Goal: Download file/media

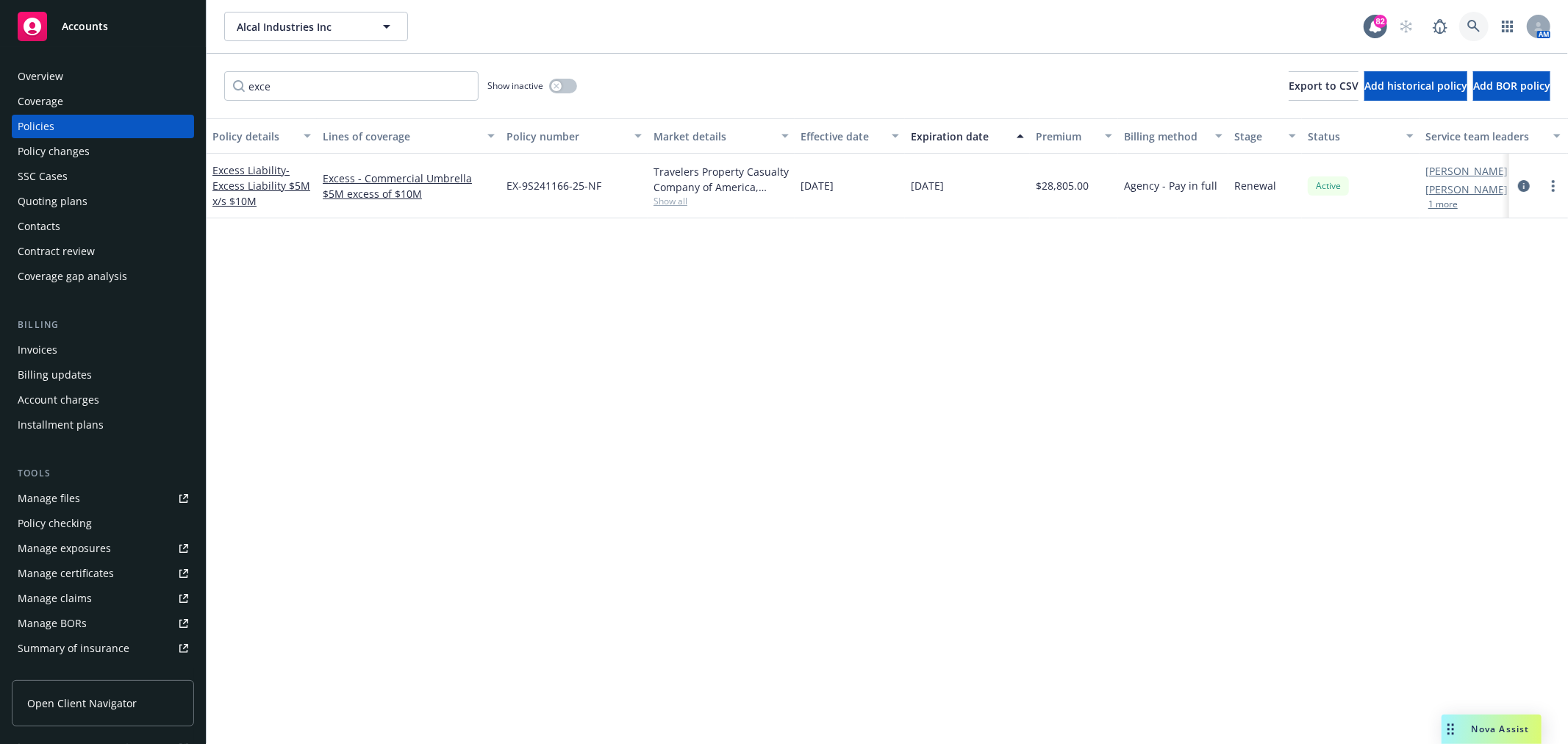
click at [1482, 28] on link at bounding box center [1475, 26] width 29 height 29
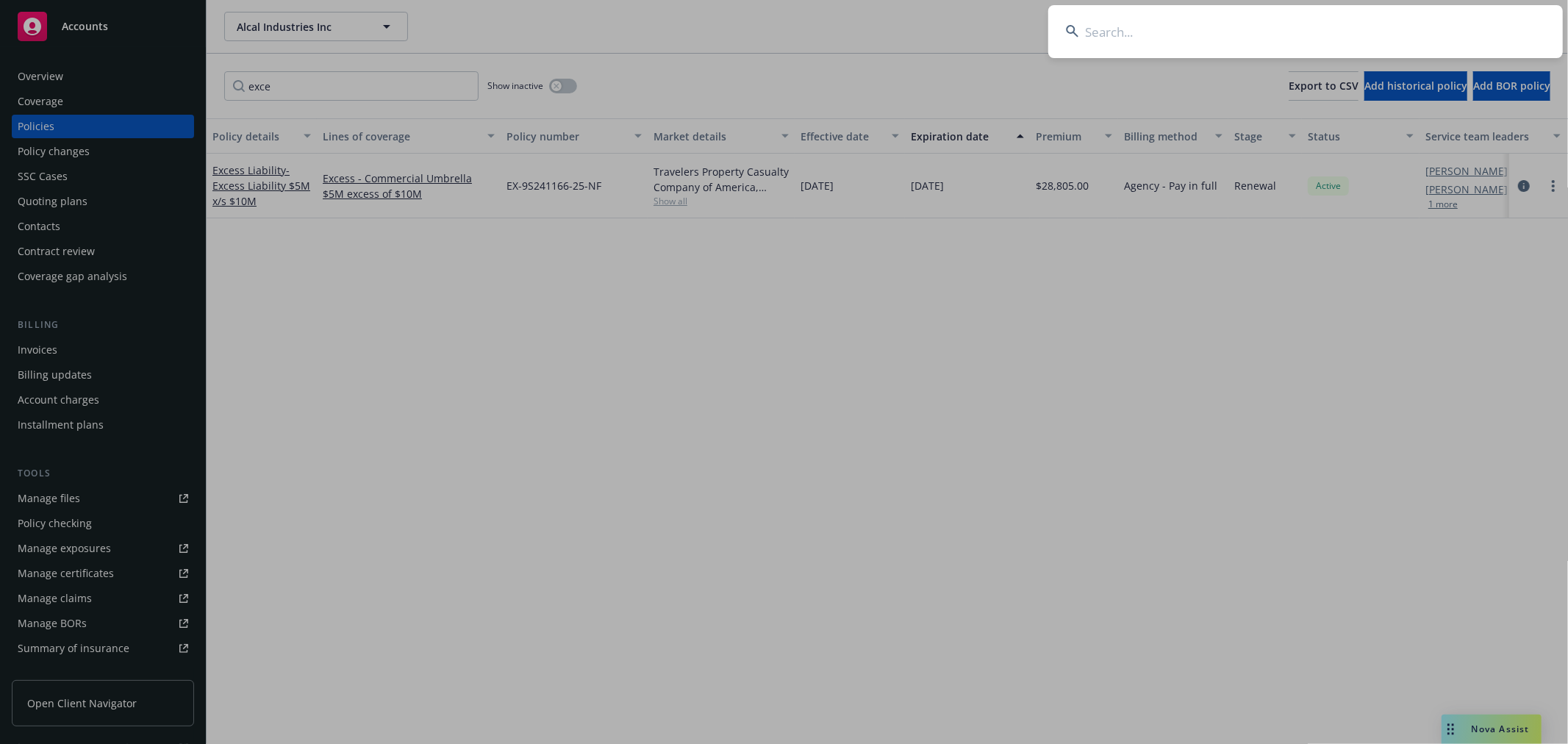
click at [1211, 50] on input at bounding box center [1305, 31] width 515 height 53
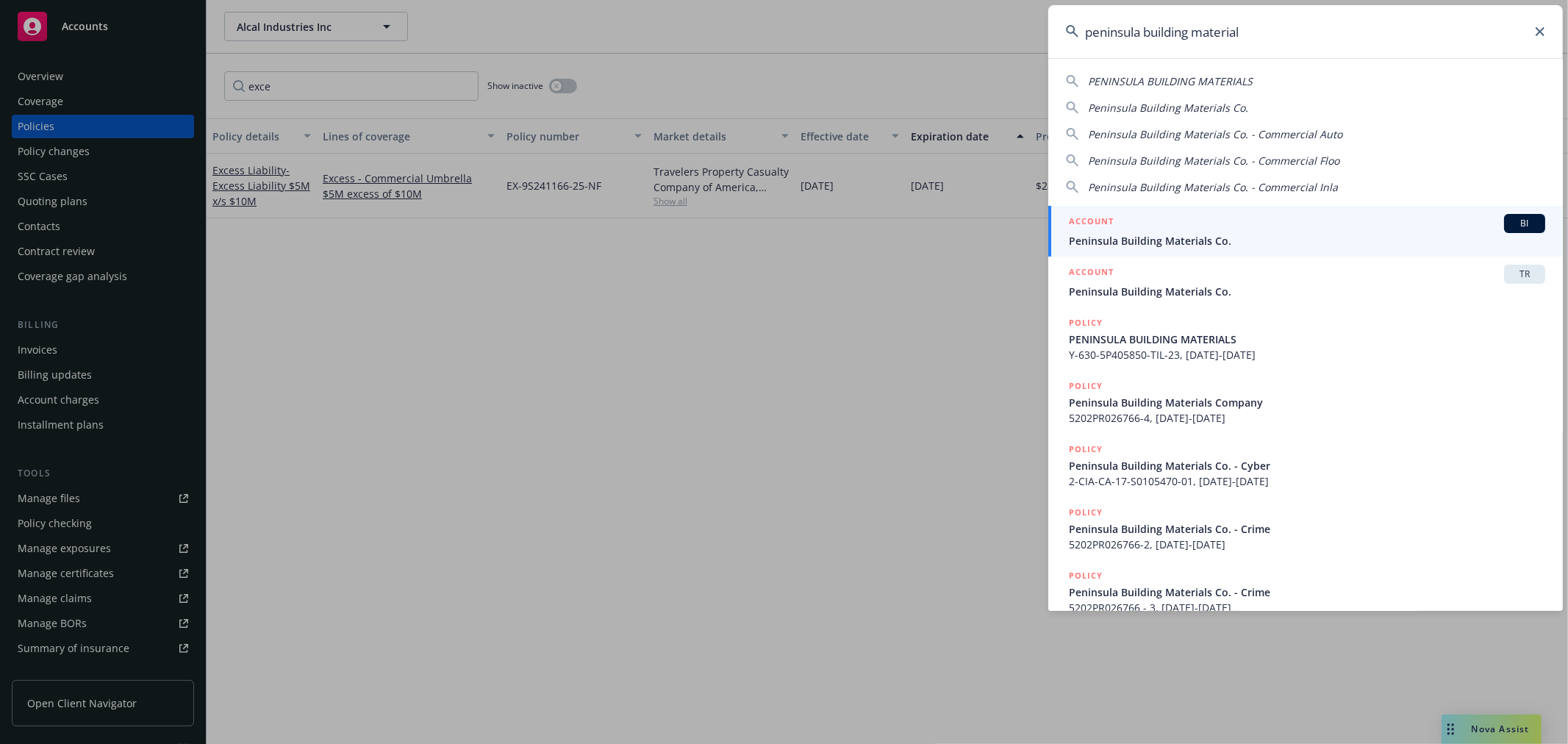
type input "peninsula building material"
click at [1235, 234] on span "Peninsula Building Materials Co." at bounding box center [1307, 241] width 477 height 16
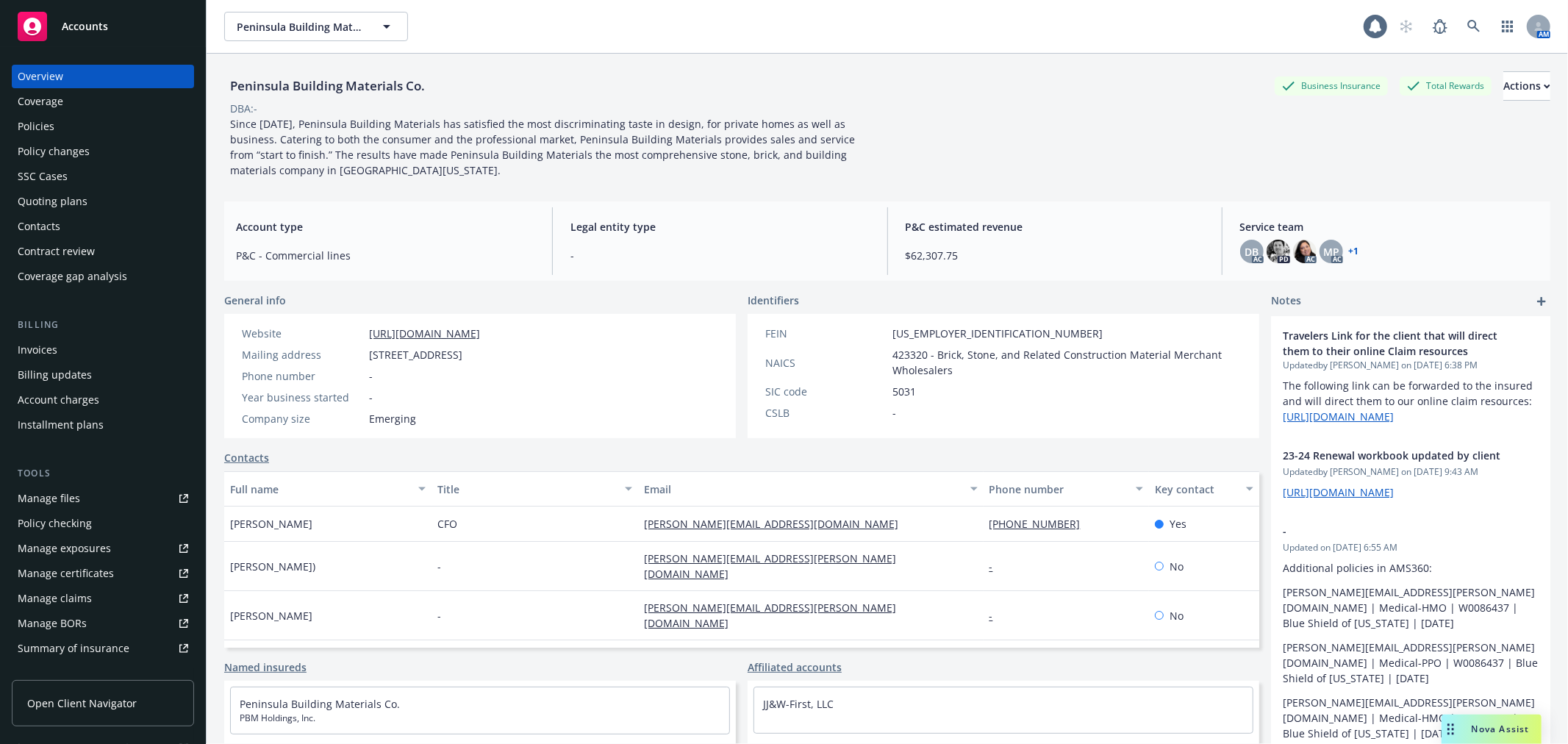
click at [85, 119] on div "Policies" at bounding box center [102, 127] width 170 height 23
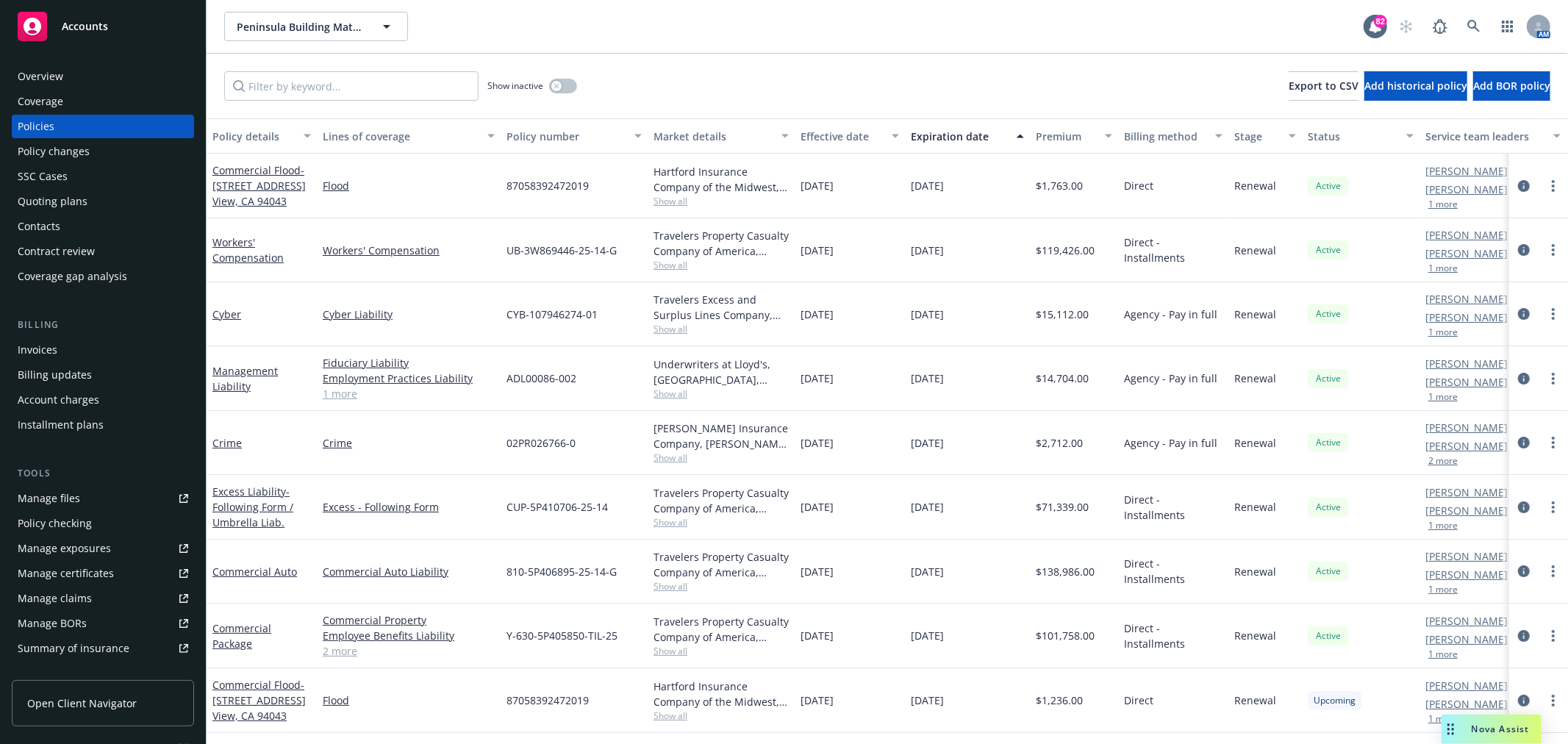
scroll to position [66, 0]
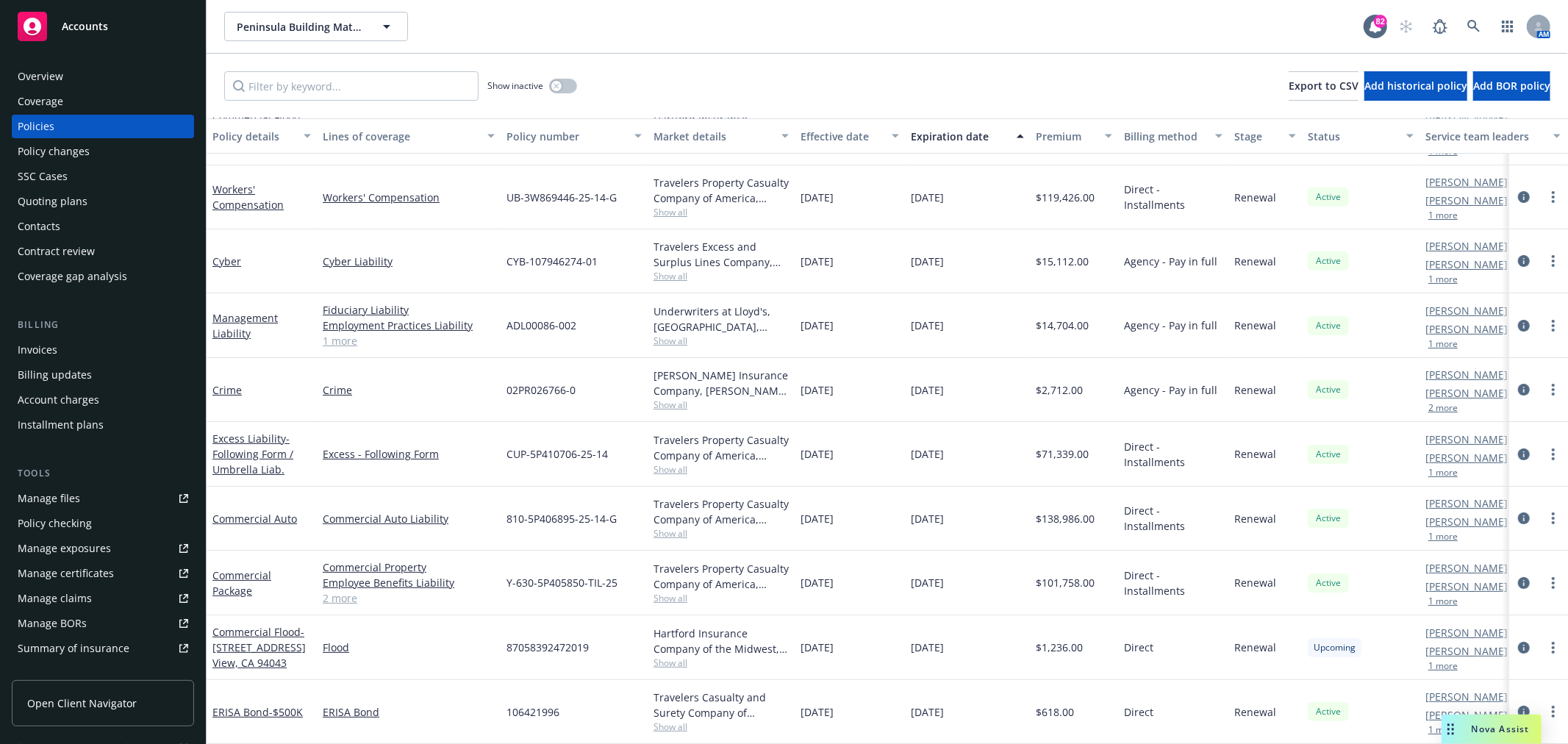
click at [130, 77] on div "Overview" at bounding box center [102, 76] width 170 height 23
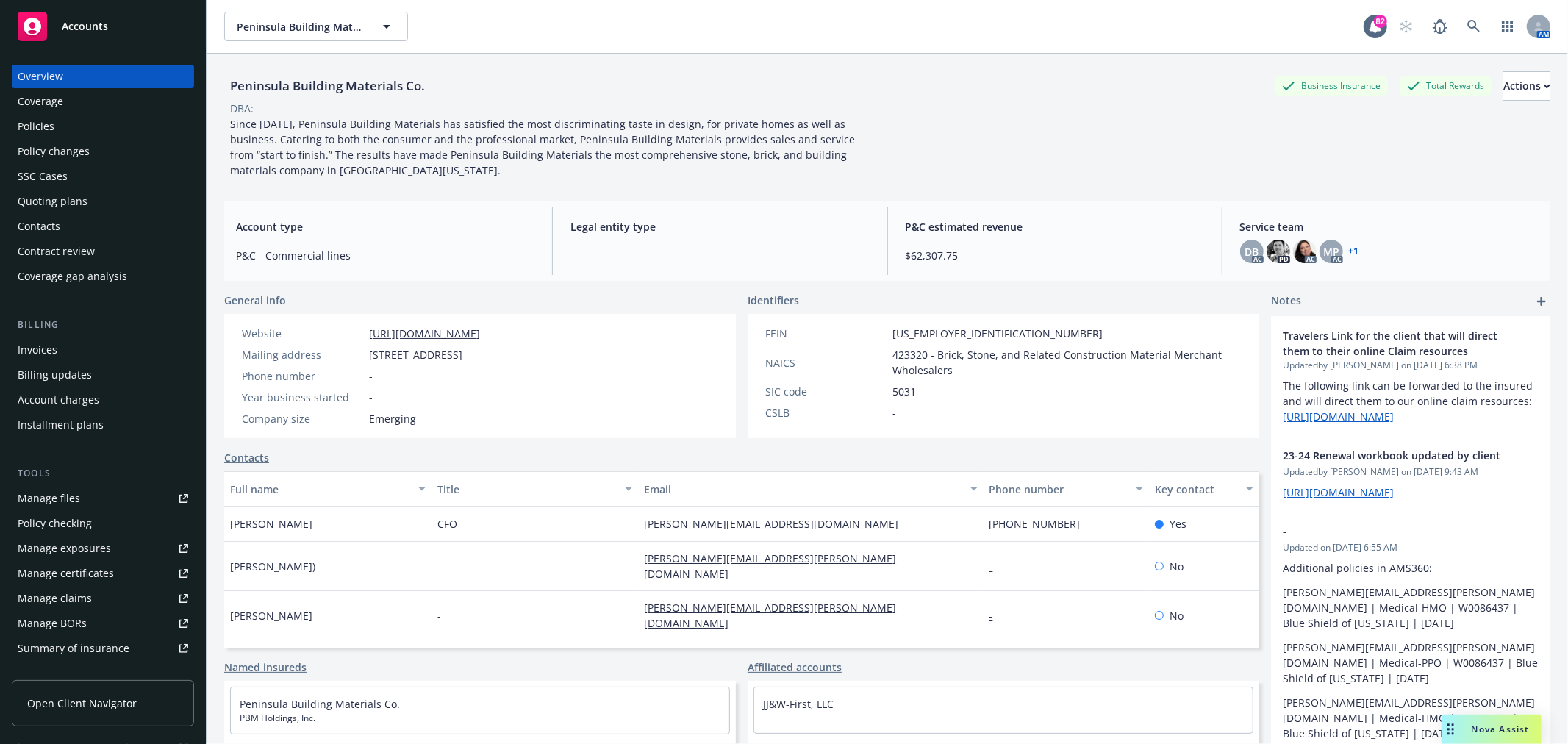
click at [1349, 251] on link "+ 1" at bounding box center [1354, 251] width 11 height 9
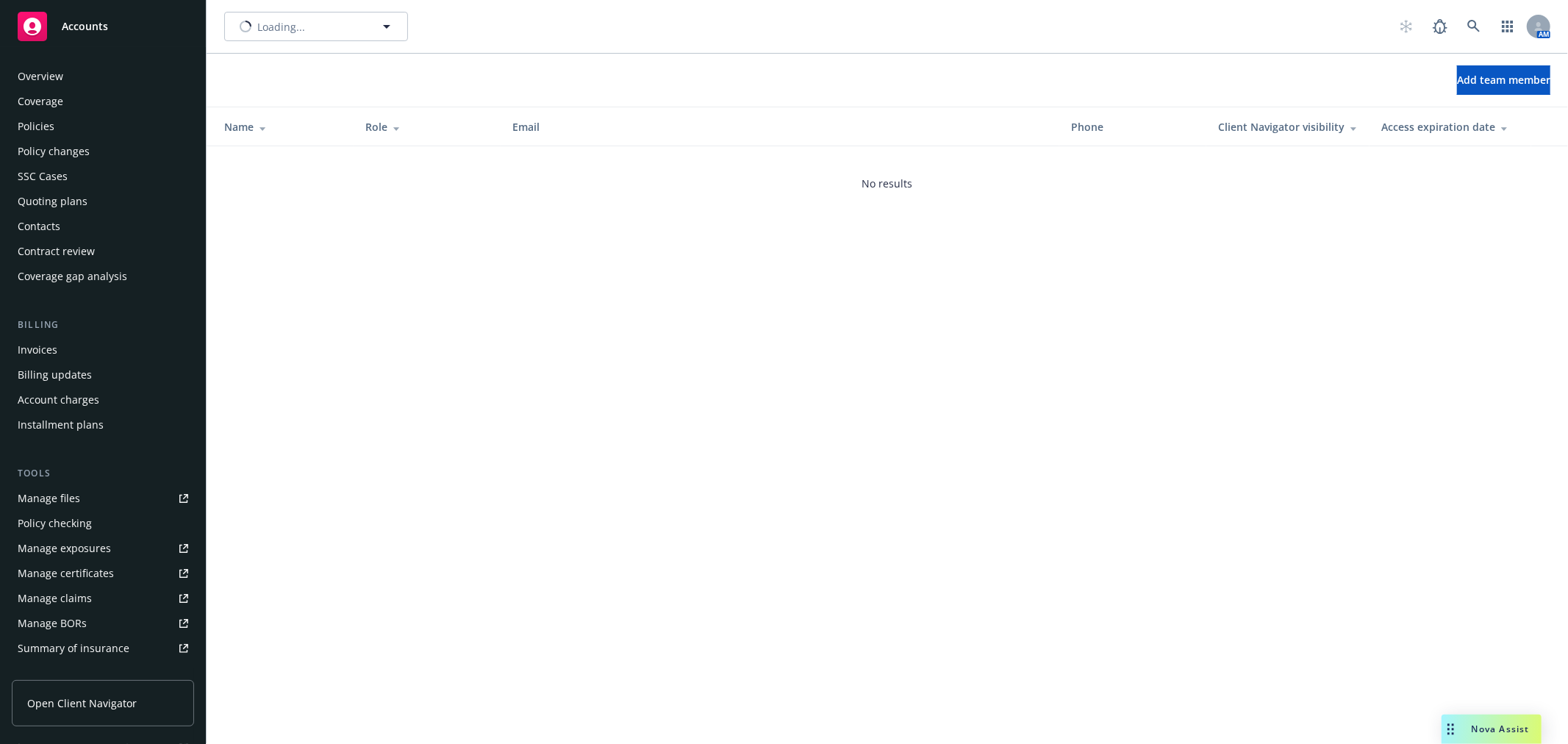
scroll to position [263, 0]
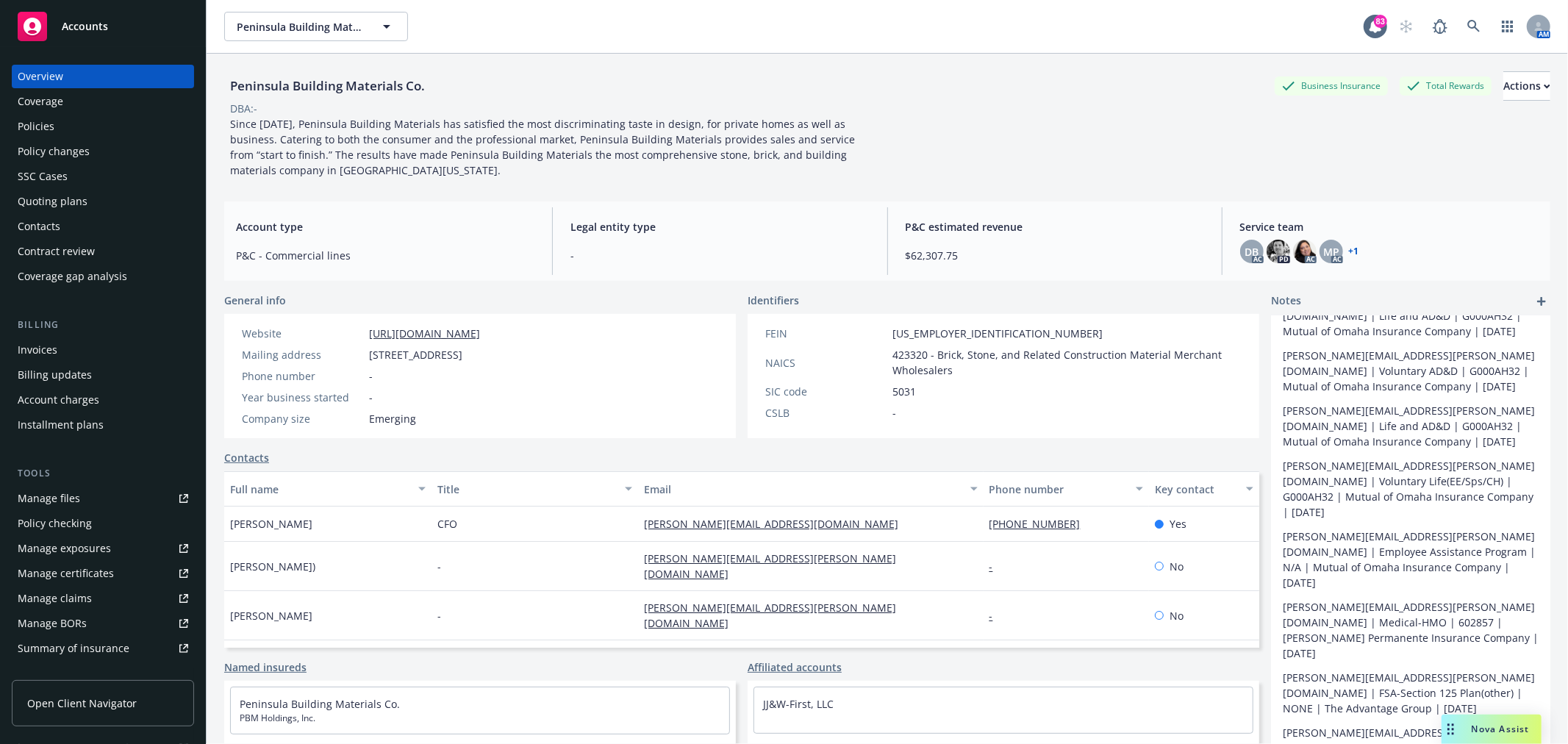
scroll to position [693, 0]
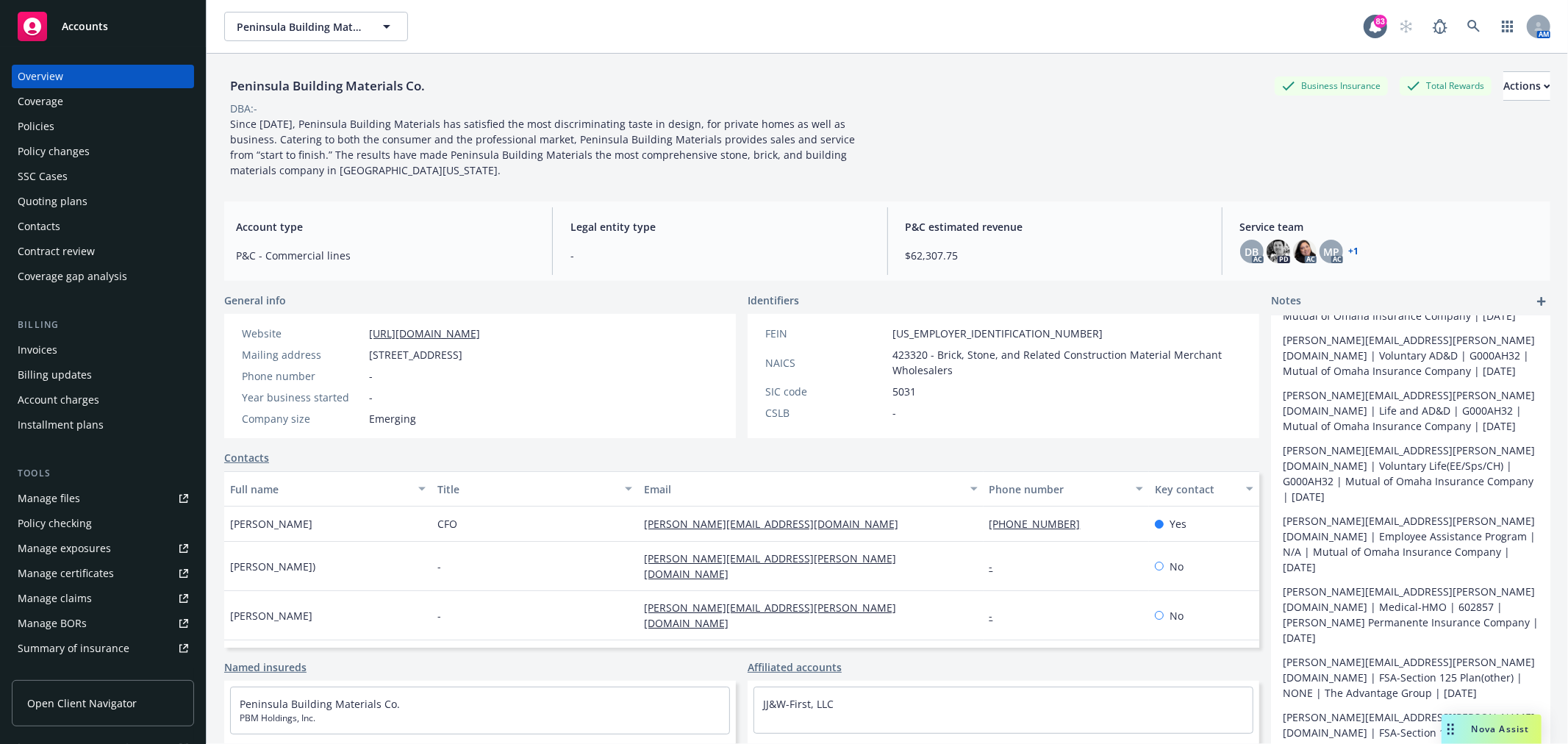
click at [62, 498] on div "Manage files" at bounding box center [49, 499] width 62 height 23
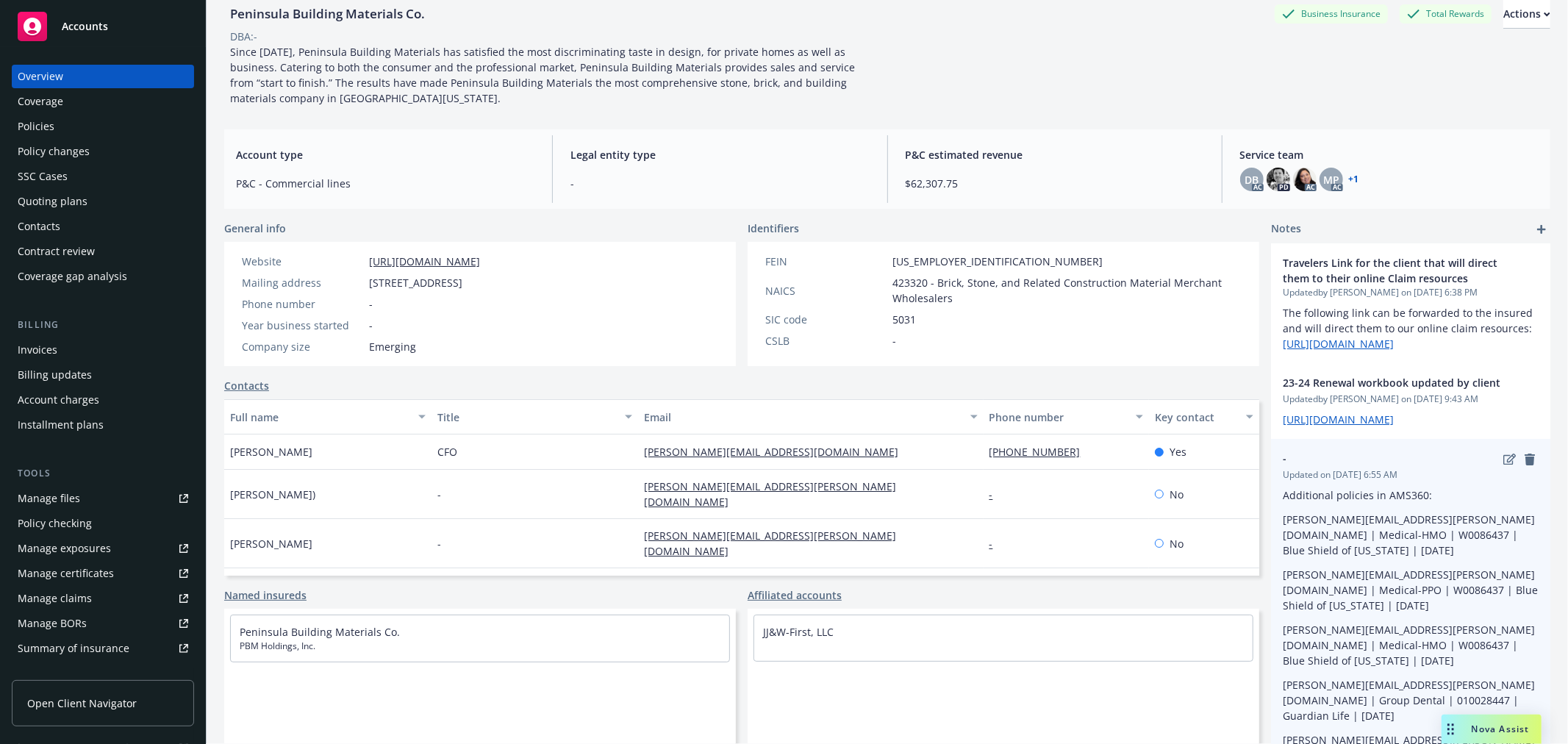
scroll to position [0, 0]
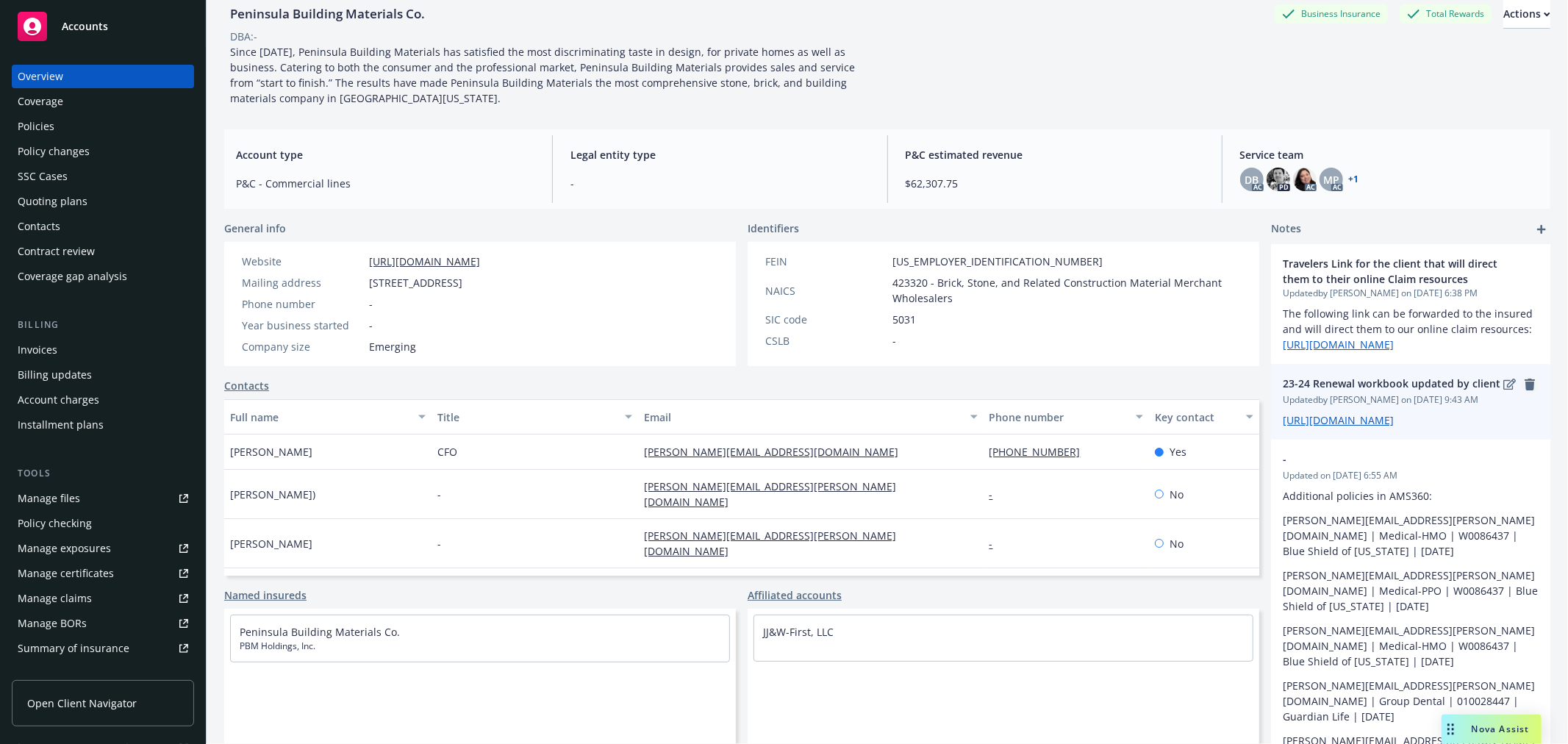
click at [1525, 391] on icon "remove" at bounding box center [1530, 385] width 11 height 12
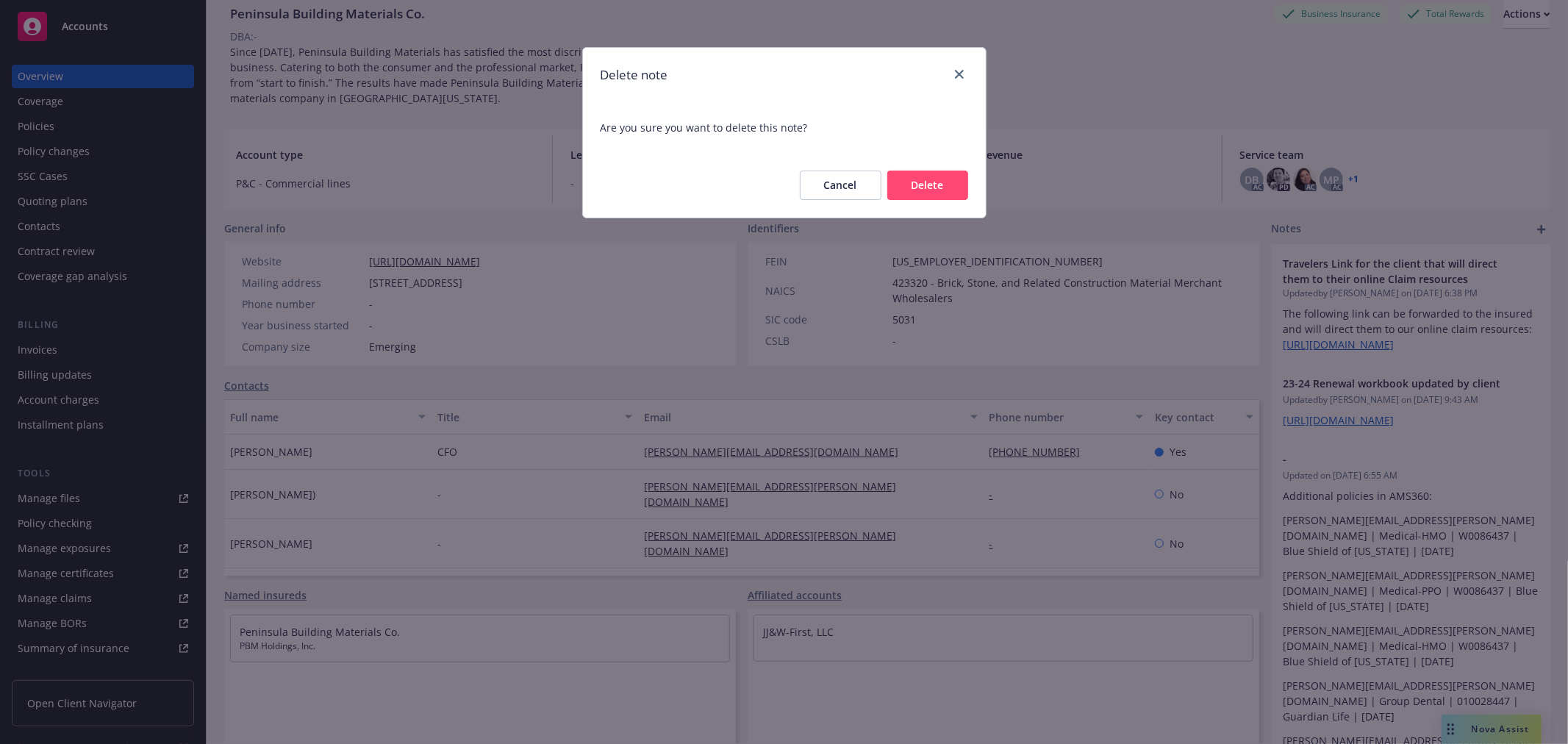
click at [846, 188] on button "Cancel" at bounding box center [841, 185] width 82 height 29
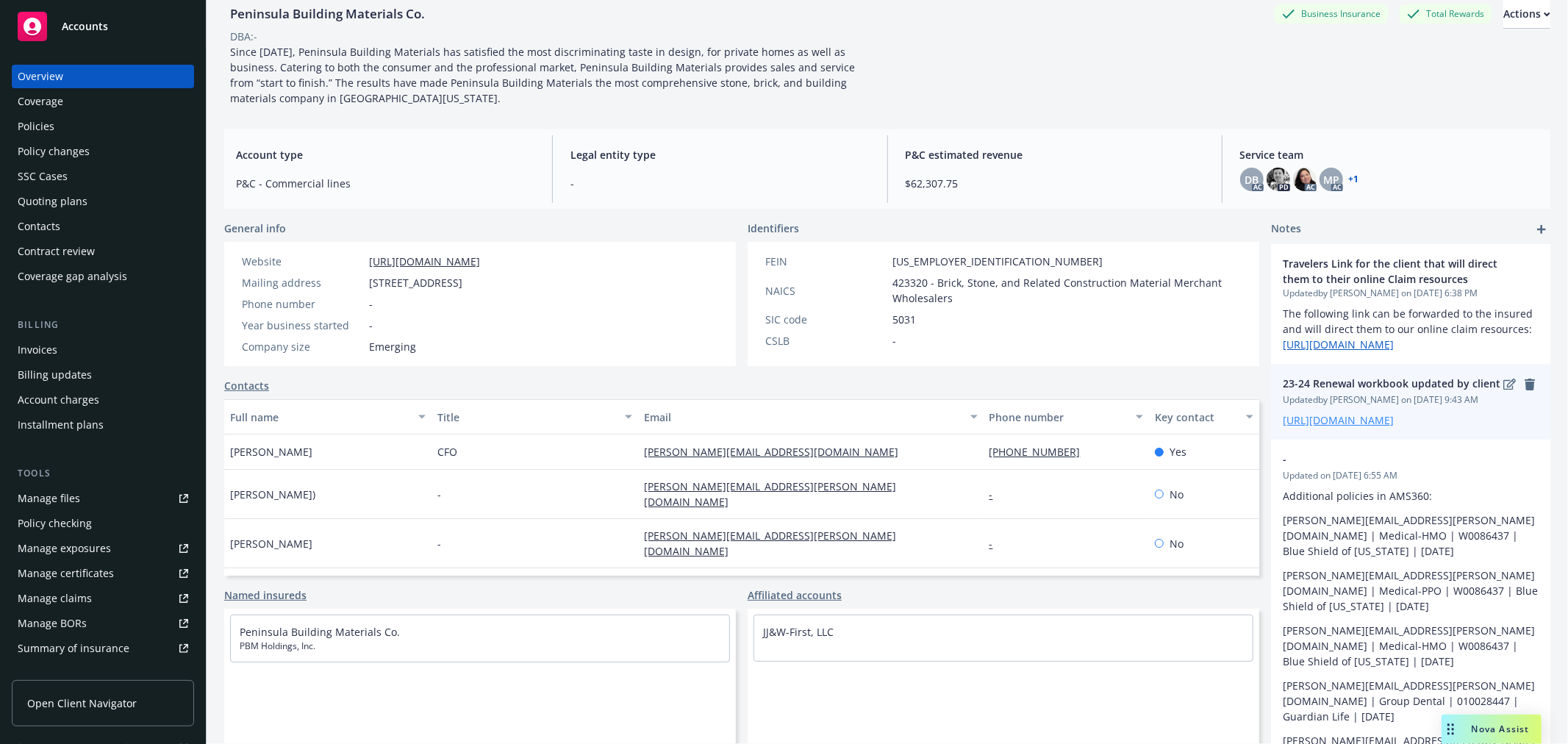
click at [1329, 428] on link "https://iln.sharepoint.com/:x:/r/sites/SDrive/Shared%20Documents/CRU%201/Client…" at bounding box center [1338, 421] width 111 height 14
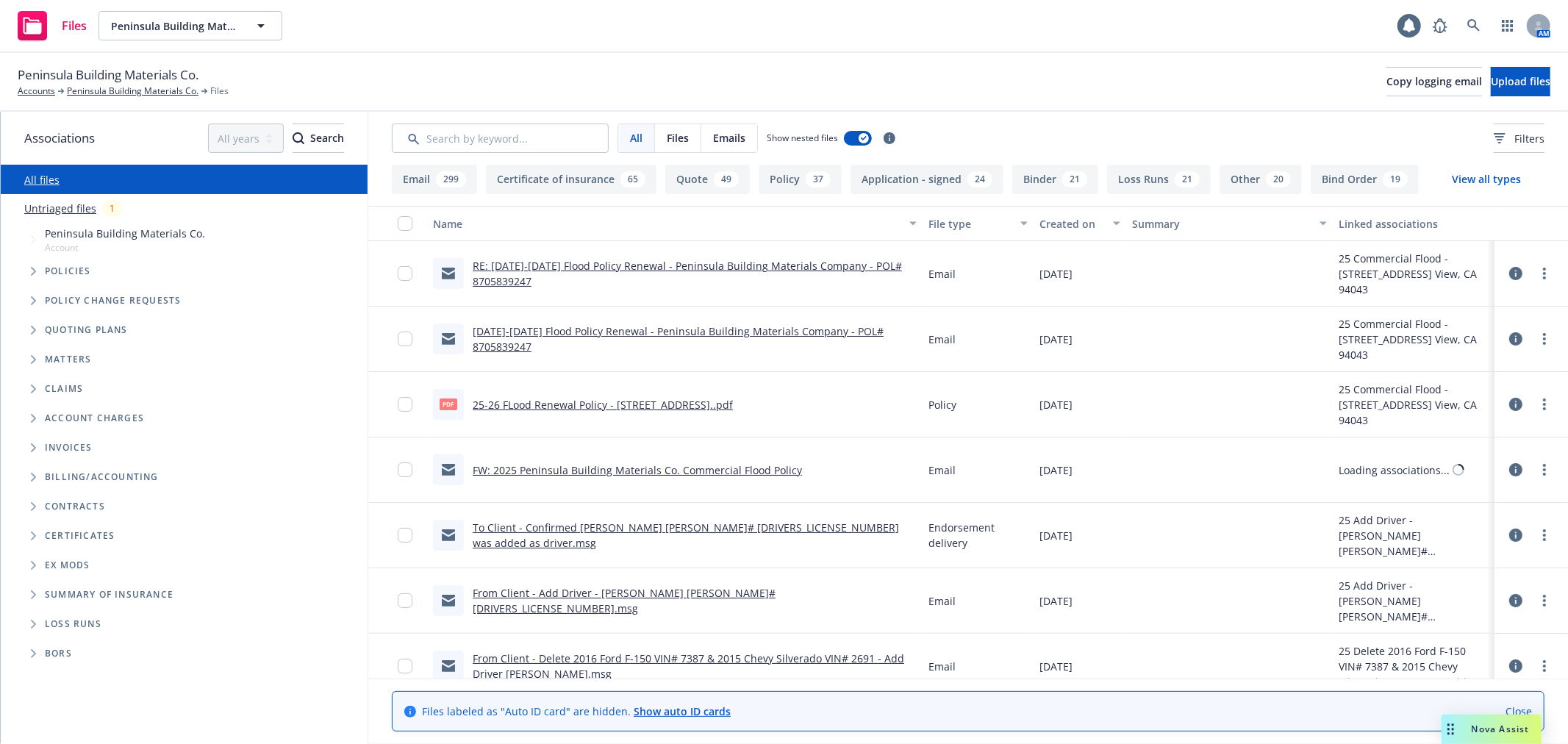
click at [472, 136] on input "Search by keyword..." at bounding box center [500, 138] width 217 height 29
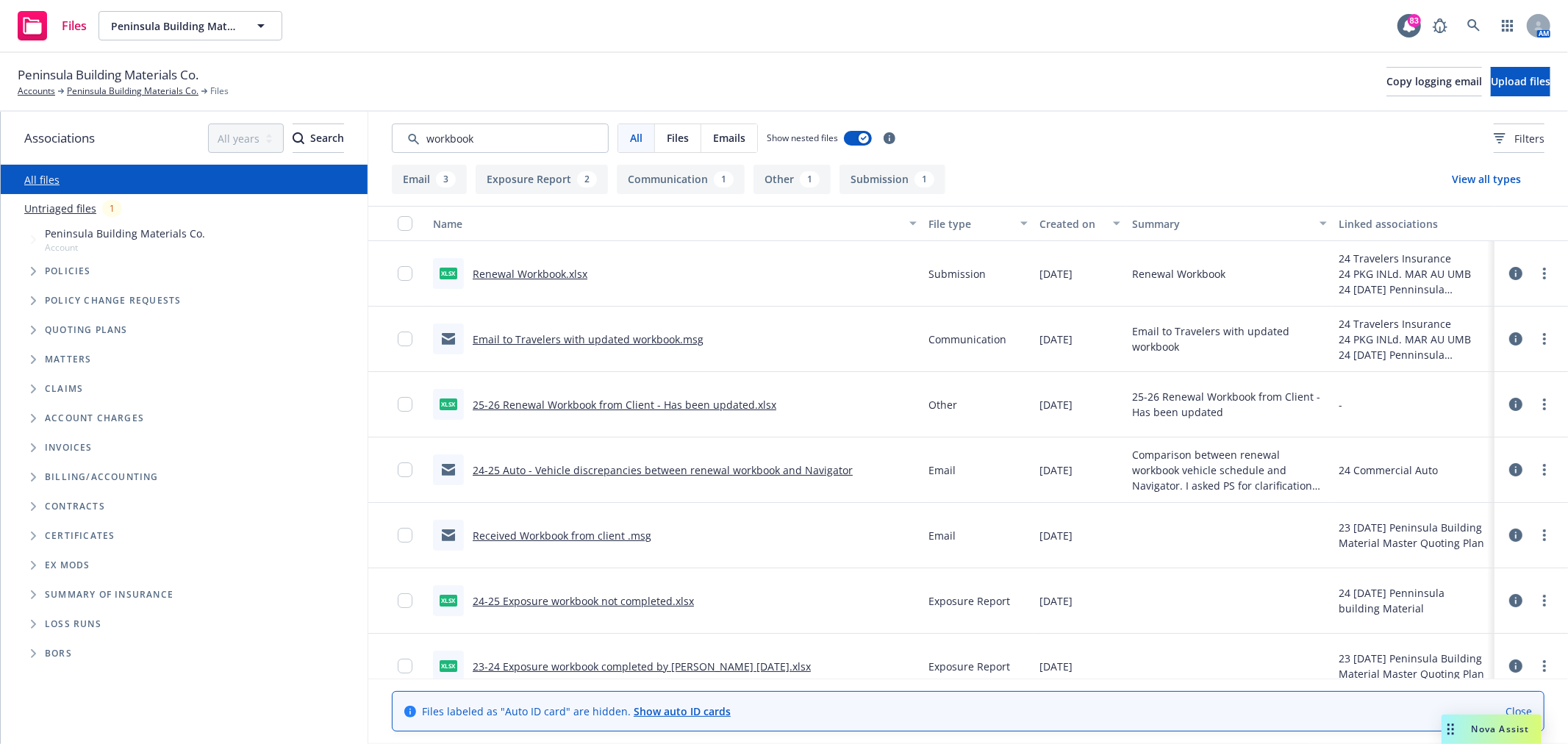
type input "workbook"
click at [400, 270] on input "checkbox" at bounding box center [405, 273] width 15 height 15
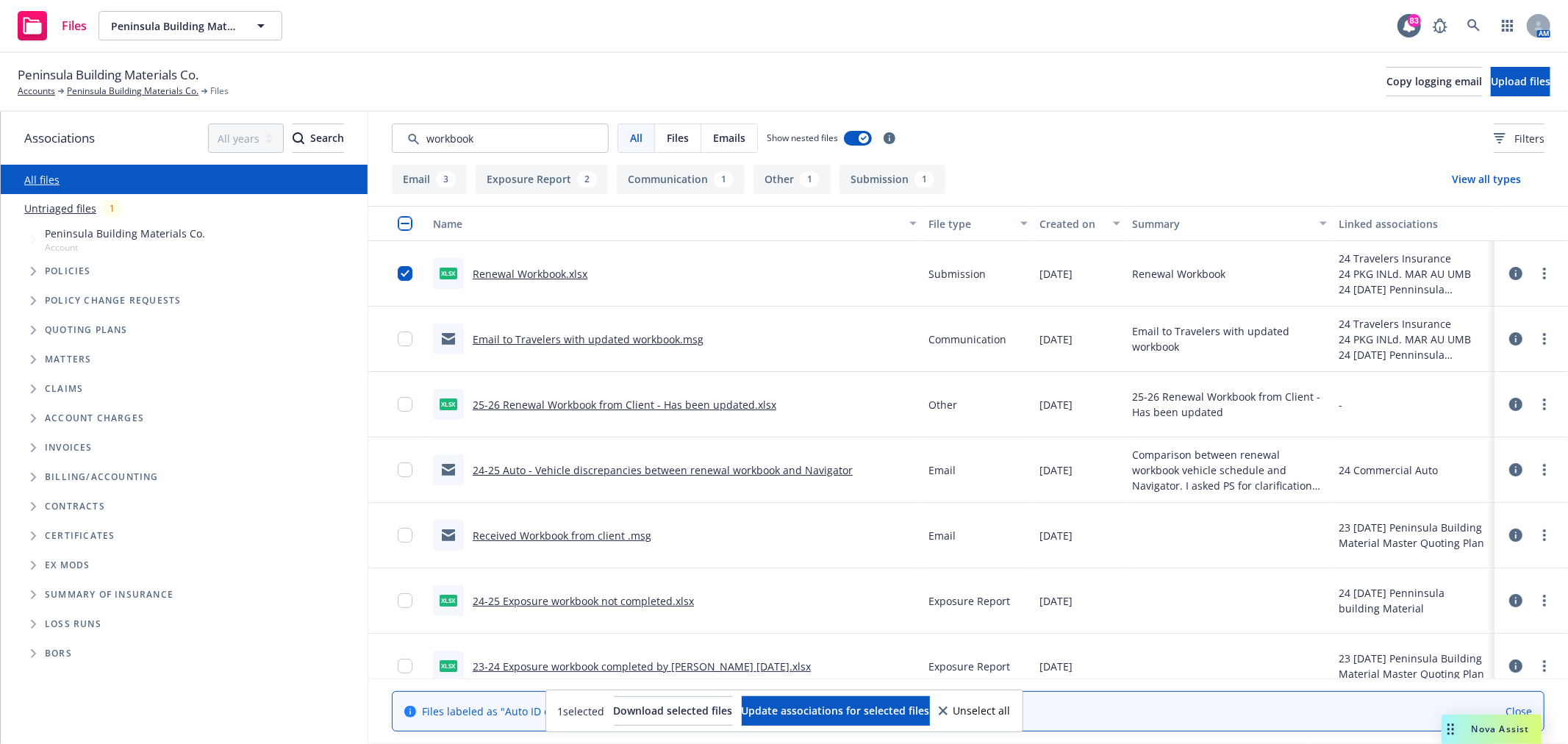
click at [1076, 218] on div "Created on" at bounding box center [1072, 224] width 64 height 16
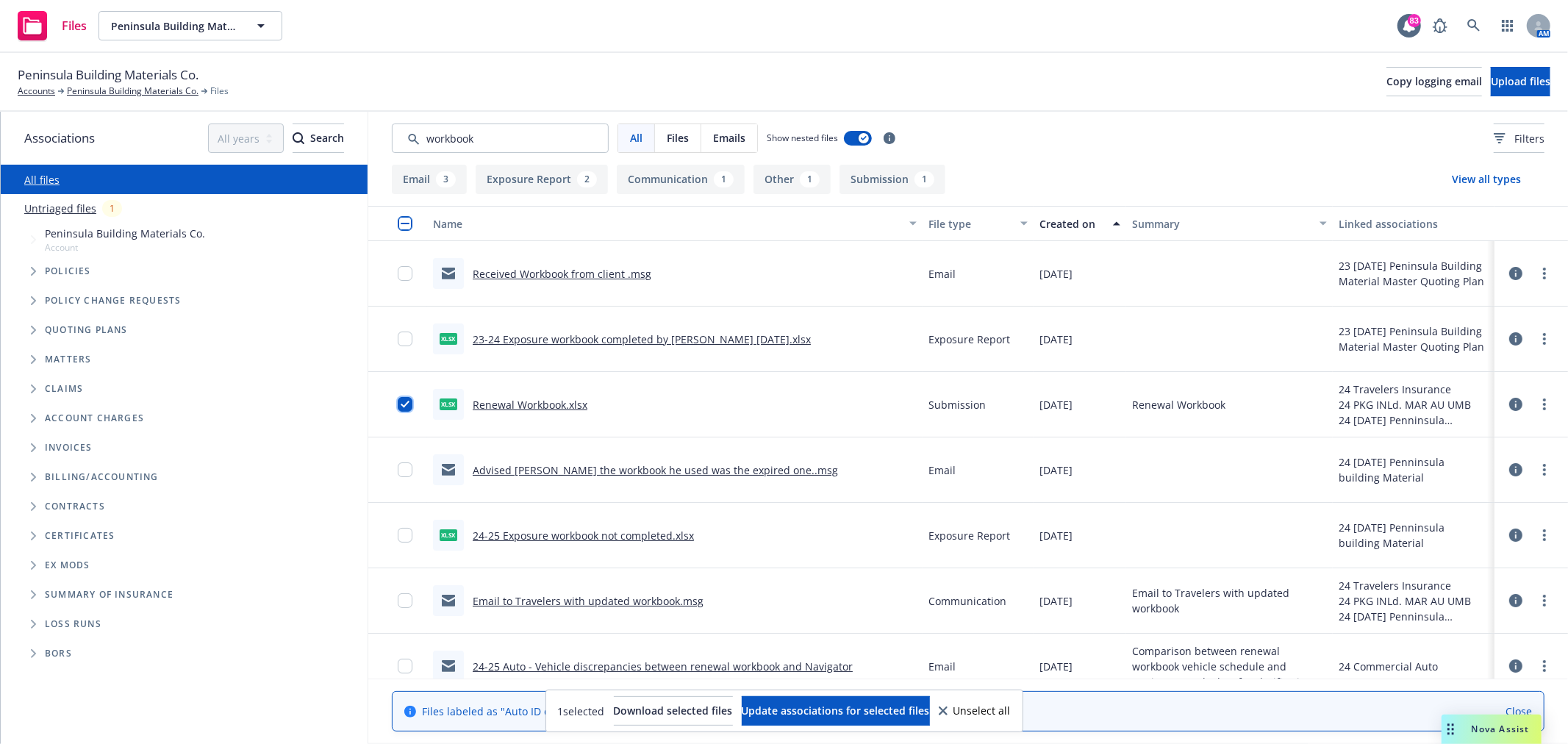
click at [402, 400] on input "checkbox" at bounding box center [405, 404] width 15 height 15
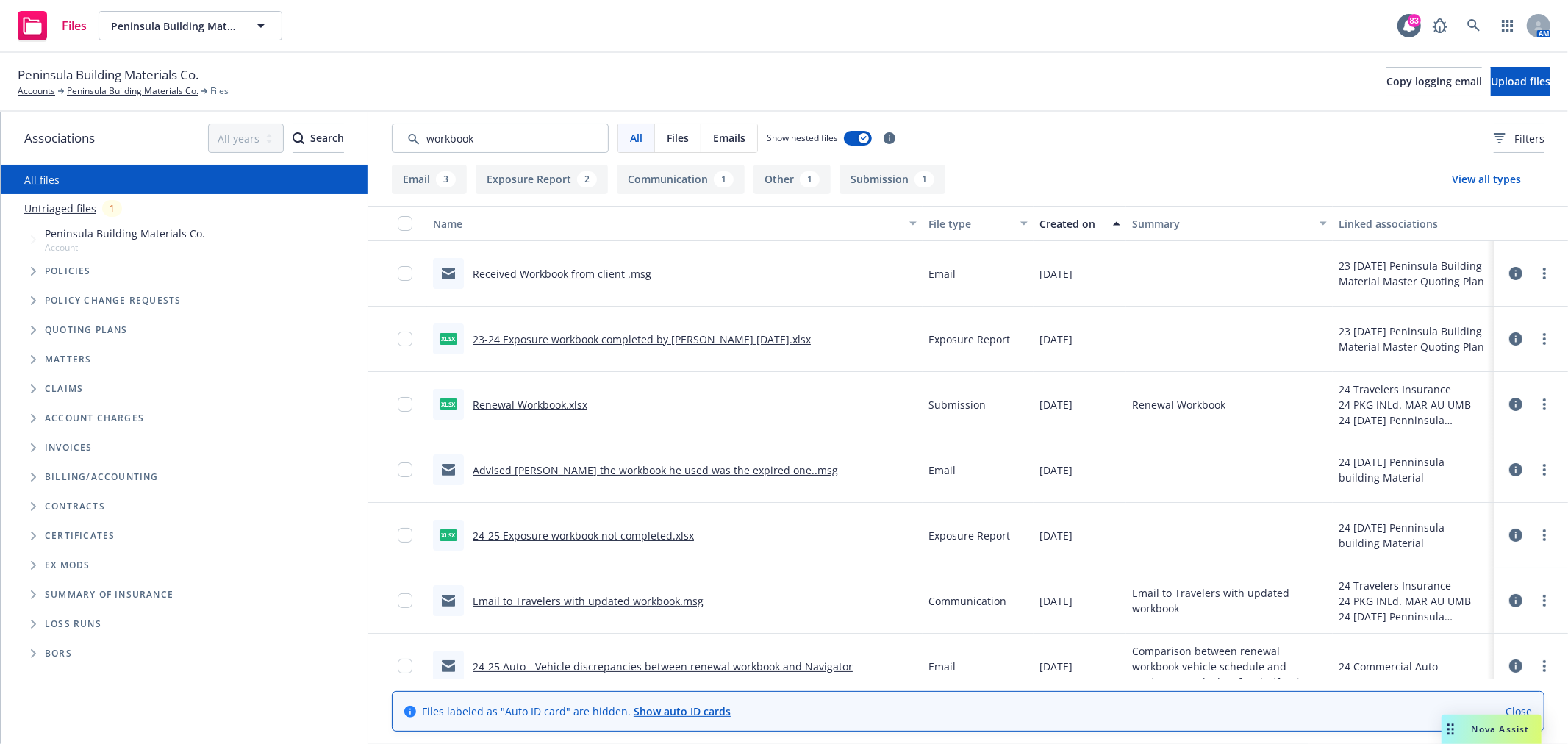
click at [1057, 229] on div "Created on" at bounding box center [1072, 224] width 64 height 16
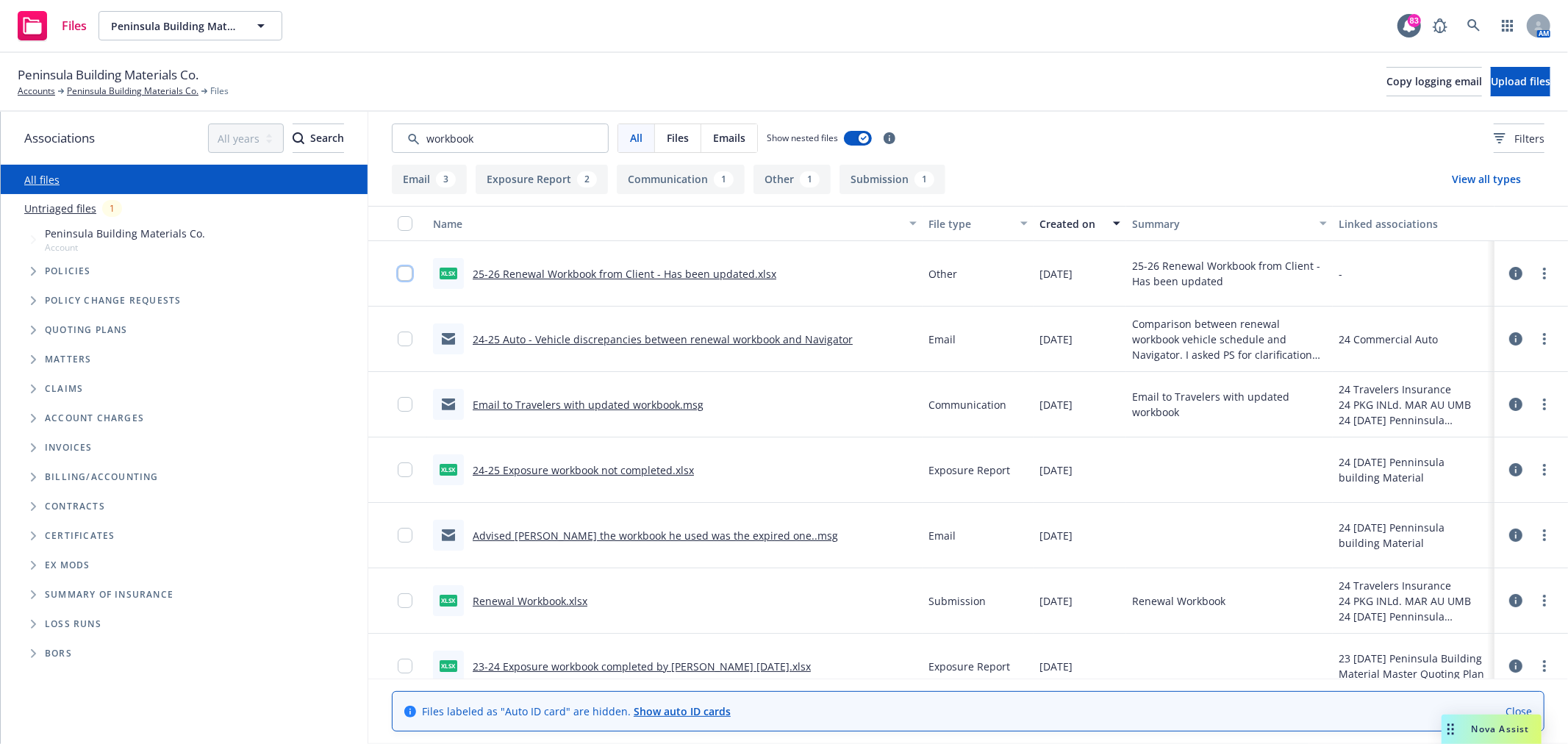
click at [398, 276] on input "checkbox" at bounding box center [405, 273] width 15 height 15
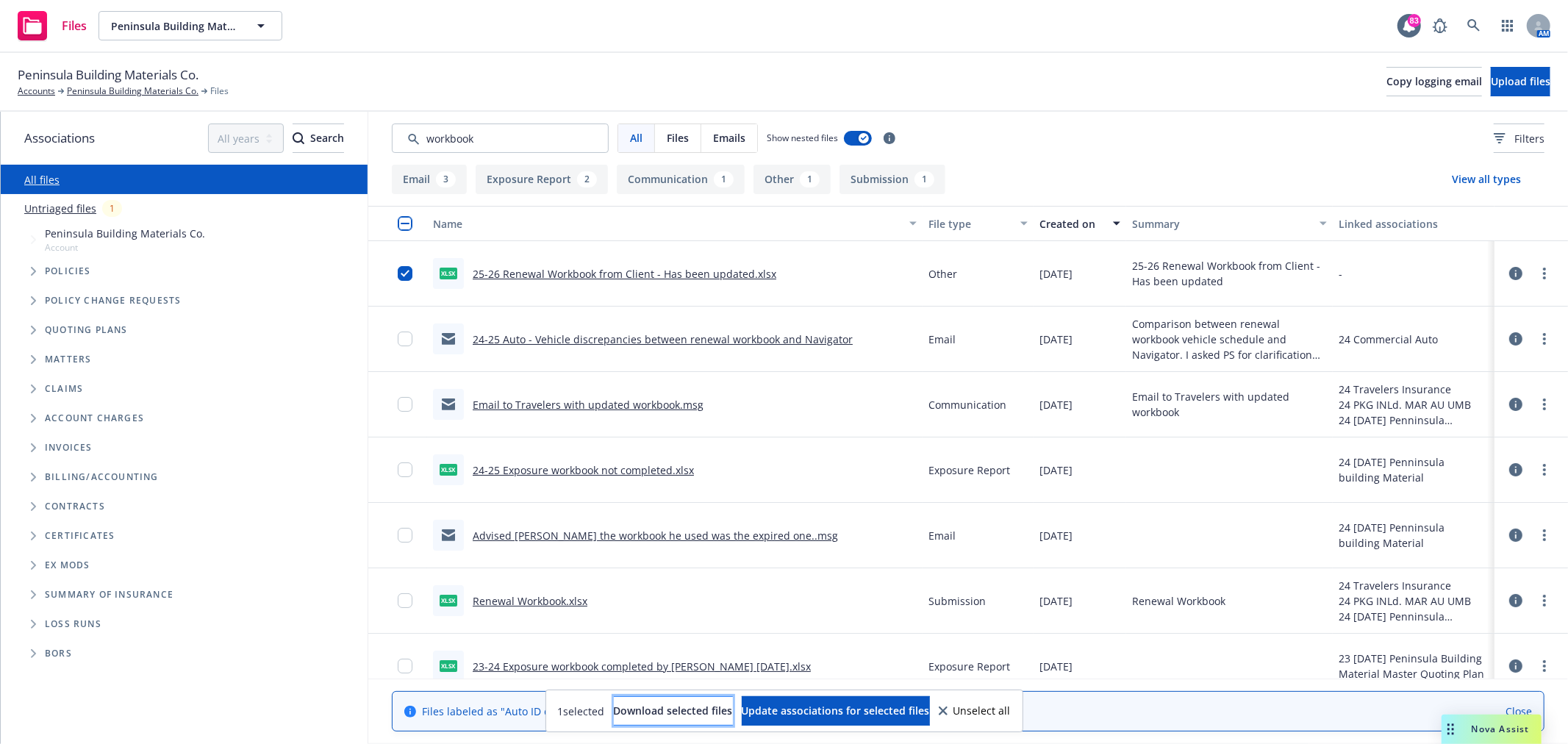
click at [668, 709] on span "Download selected files" at bounding box center [674, 711] width 119 height 14
click at [47, 96] on link "Accounts" at bounding box center [36, 92] width 38 height 14
